Goal: Task Accomplishment & Management: Complete application form

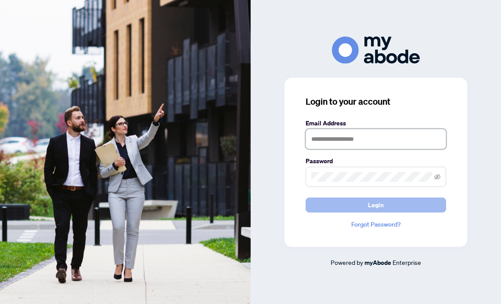
type input "**********"
click at [365, 206] on button "Login" at bounding box center [376, 204] width 141 height 15
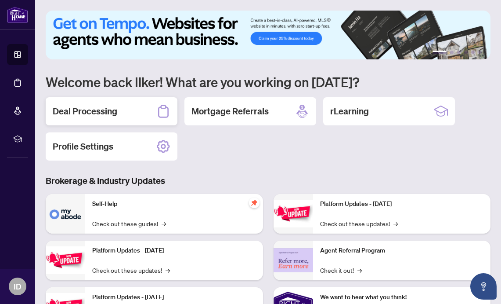
click at [105, 113] on h2 "Deal Processing" at bounding box center [85, 111] width 65 height 12
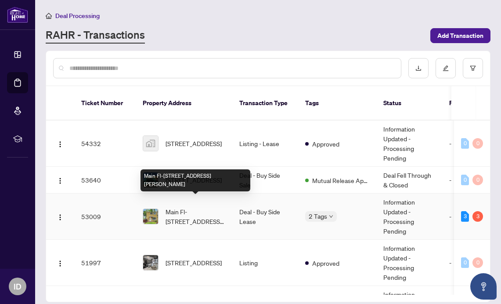
click at [185, 209] on span "Main Fl-[STREET_ADDRESS][PERSON_NAME]" at bounding box center [196, 216] width 60 height 19
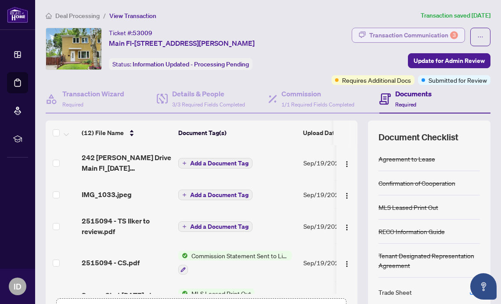
click at [416, 38] on div "Transaction Communication 3" at bounding box center [414, 35] width 89 height 14
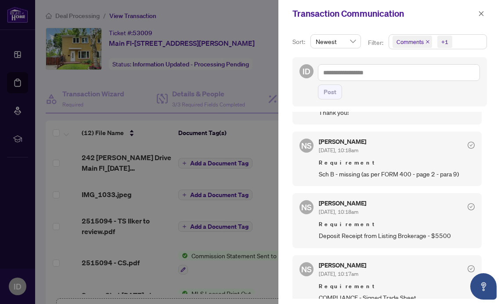
scroll to position [161, 0]
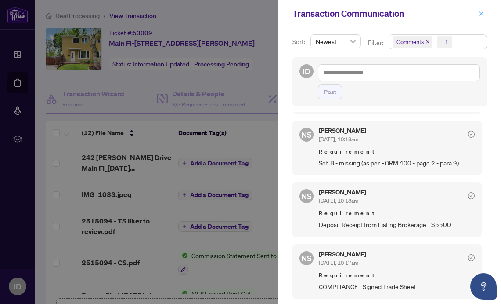
click at [482, 13] on icon "close" at bounding box center [481, 13] width 5 height 5
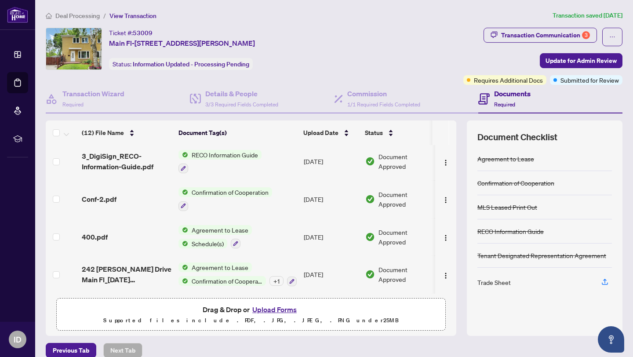
scroll to position [268, 0]
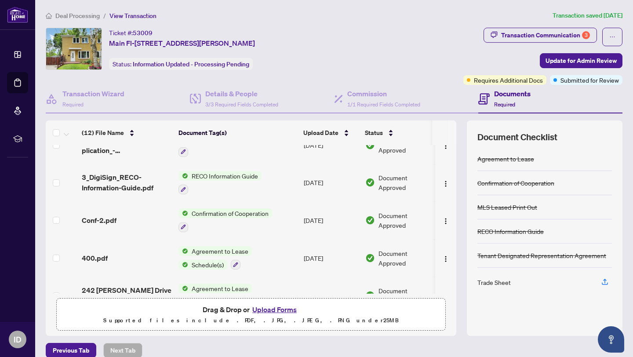
click at [279, 303] on button "Upload Forms" at bounding box center [275, 309] width 50 height 11
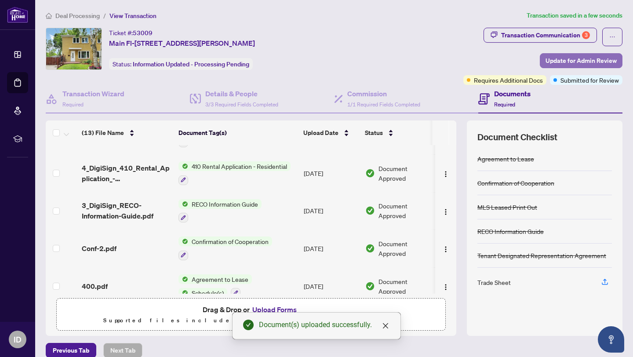
click at [501, 61] on span "Update for Admin Review" at bounding box center [580, 61] width 71 height 14
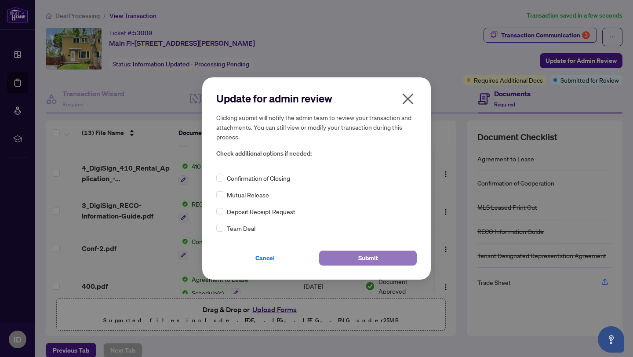
click at [366, 261] on span "Submit" at bounding box center [368, 258] width 20 height 14
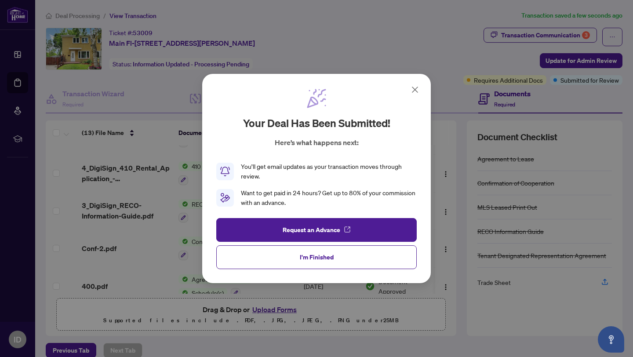
click at [414, 89] on icon at bounding box center [414, 89] width 5 height 5
